Goal: Task Accomplishment & Management: Manage account settings

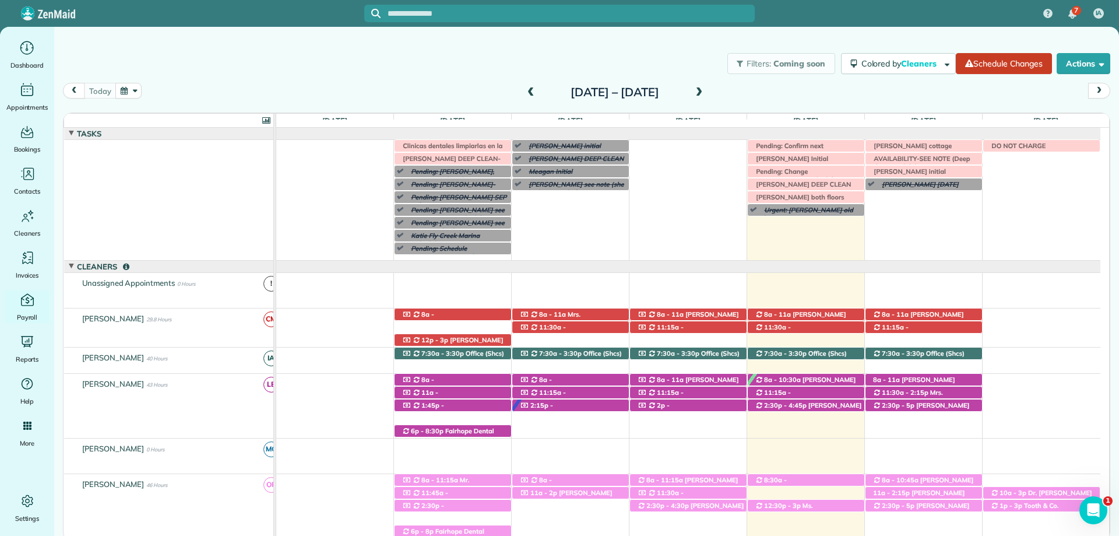
click at [34, 294] on icon "Main" at bounding box center [27, 299] width 16 height 16
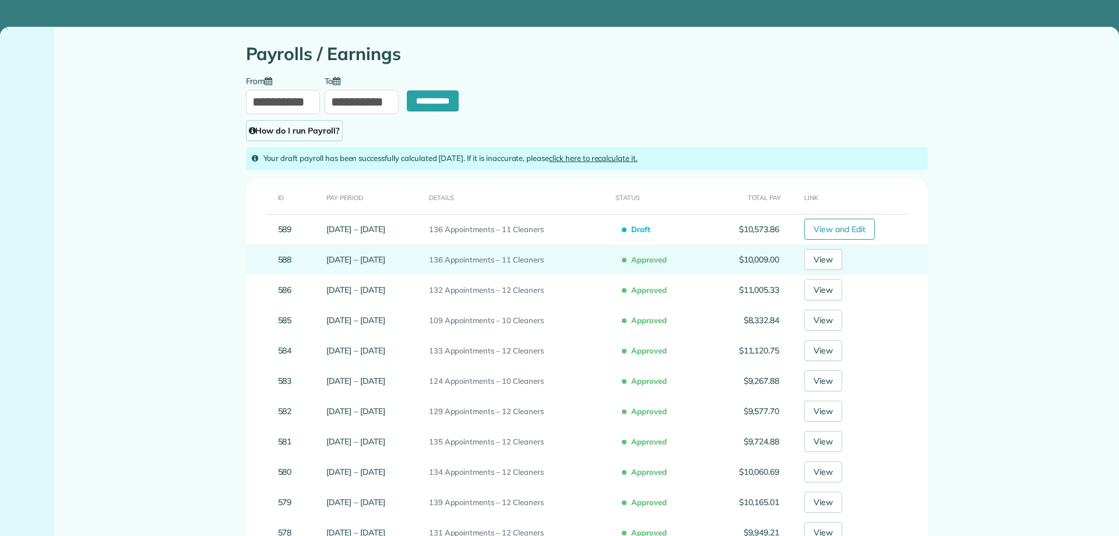
type input "**********"
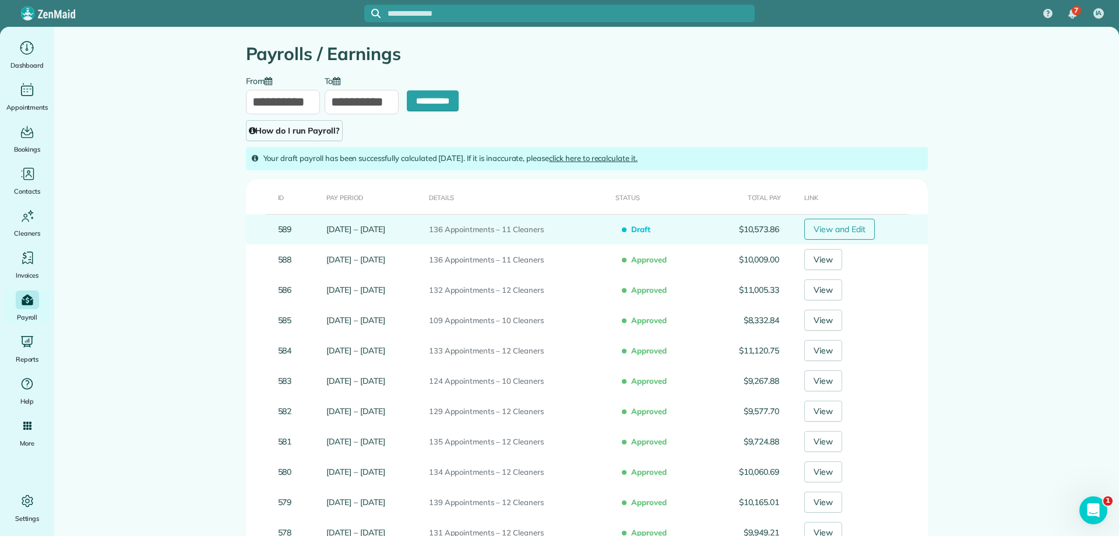
click at [856, 228] on link "View and Edit" at bounding box center [839, 229] width 71 height 21
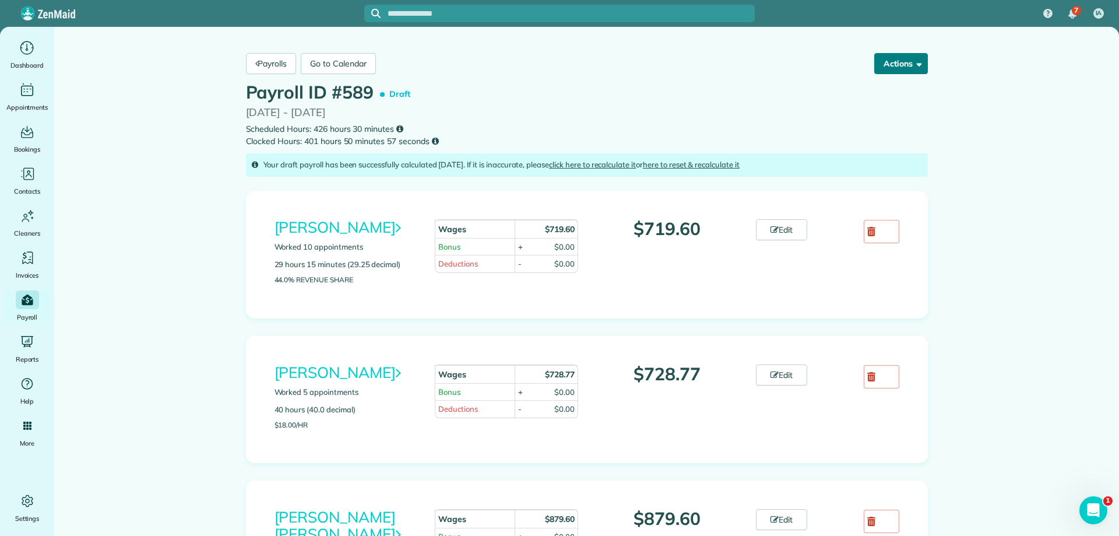
click at [903, 66] on button "Actions" at bounding box center [901, 63] width 54 height 21
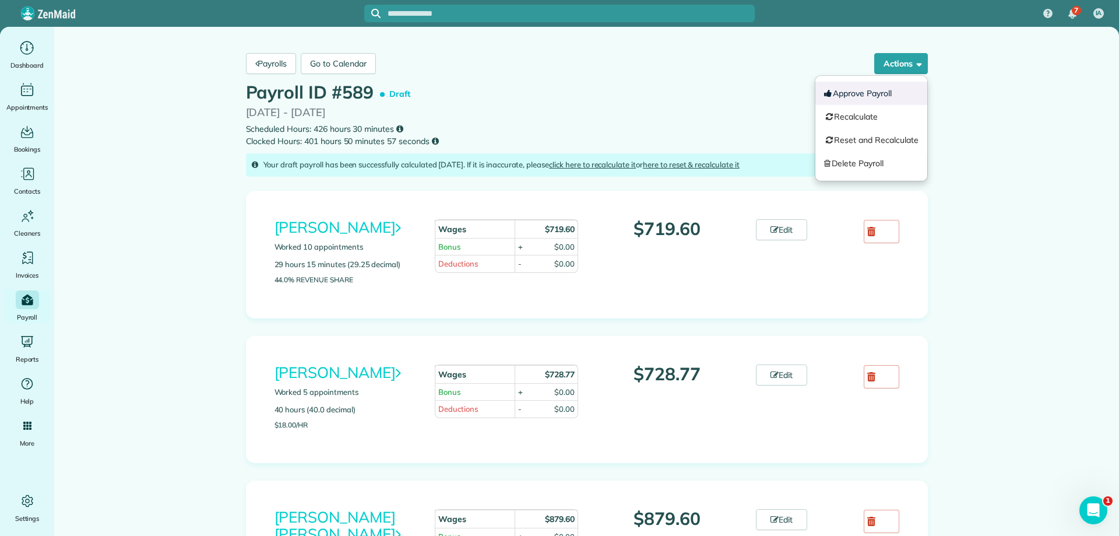
click at [876, 93] on button "Approve Payroll" at bounding box center [871, 93] width 112 height 23
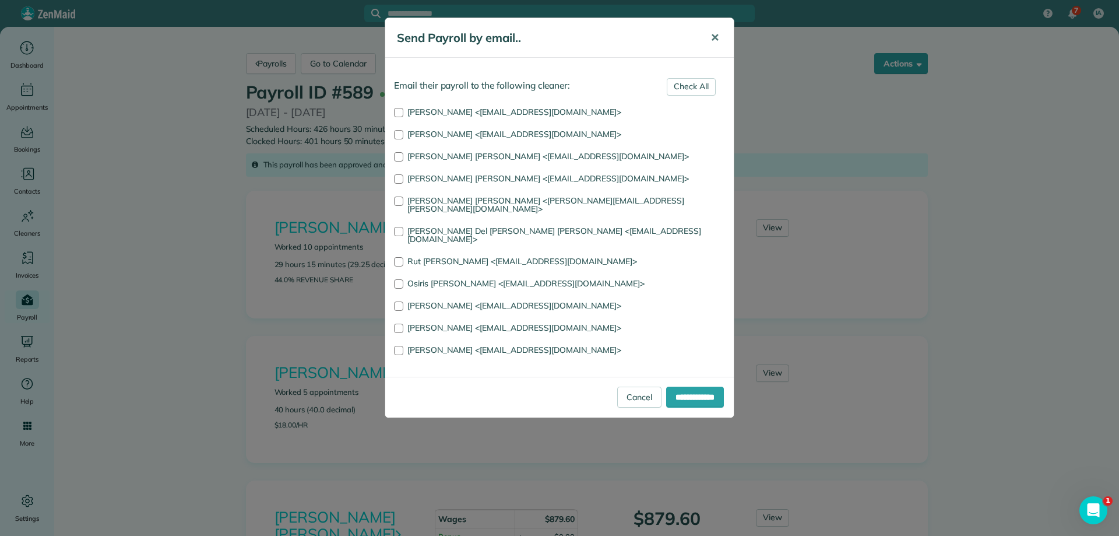
click at [716, 42] on span "✕" at bounding box center [714, 37] width 9 height 13
